Goal: Information Seeking & Learning: Learn about a topic

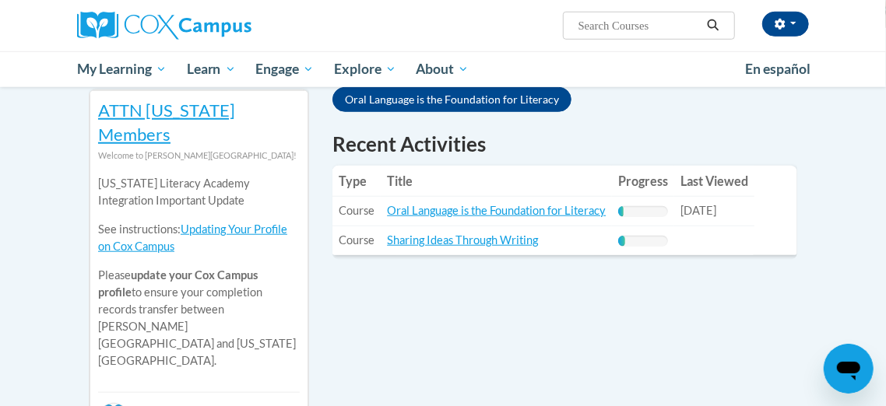
scroll to position [545, 0]
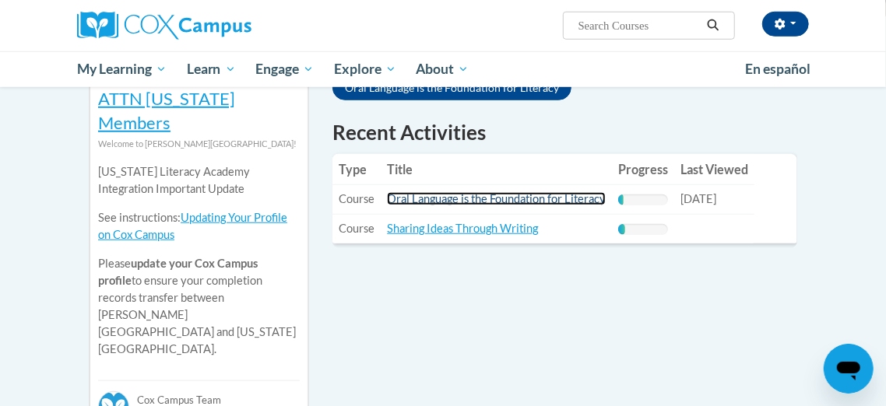
click at [486, 192] on link "Oral Language is the Foundation for Literacy" at bounding box center [496, 198] width 219 height 13
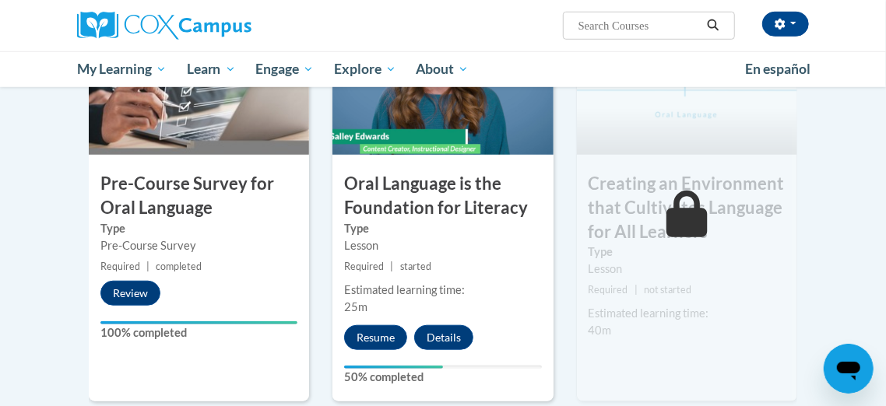
scroll to position [479, 0]
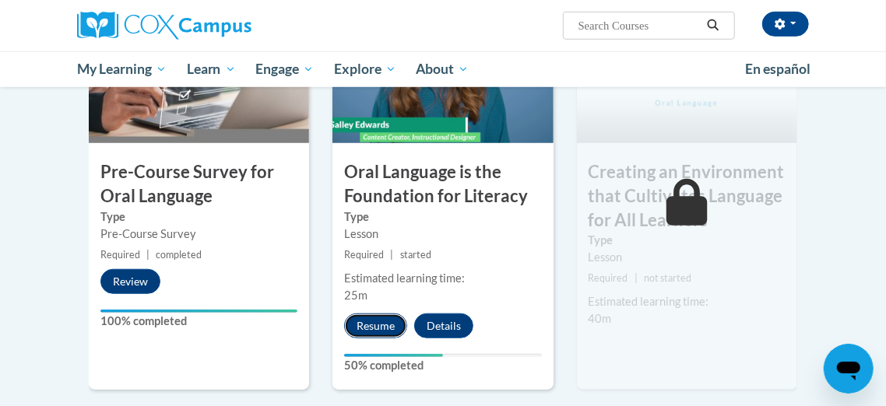
click at [375, 324] on button "Resume" at bounding box center [375, 326] width 63 height 25
